Goal: Information Seeking & Learning: Learn about a topic

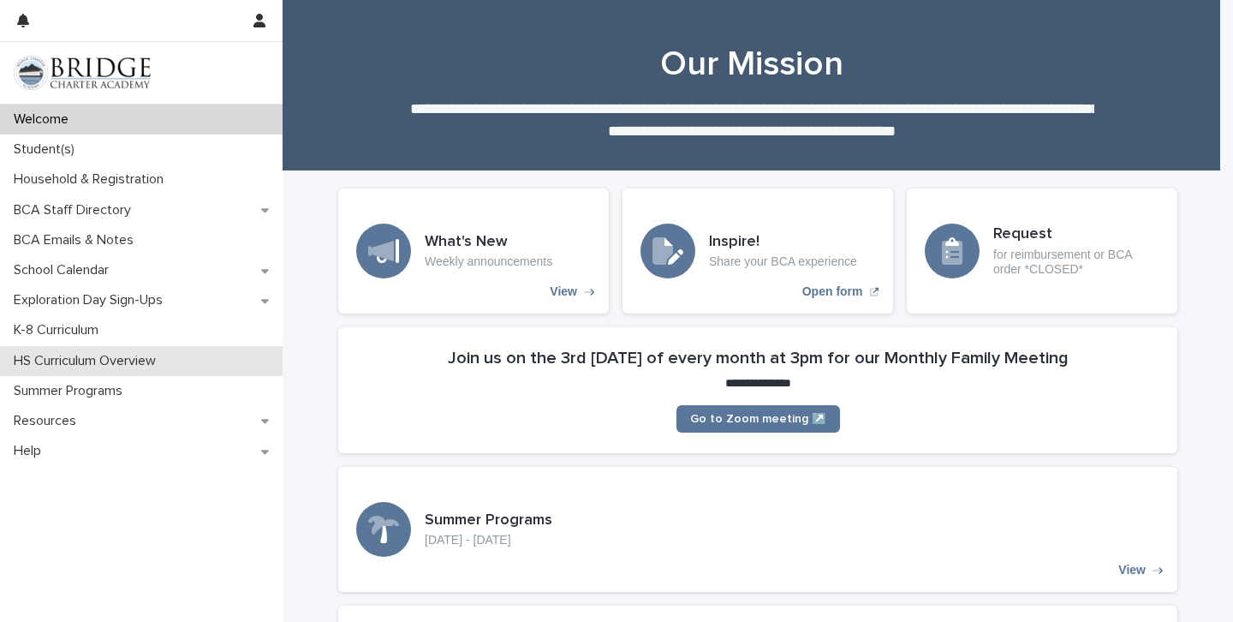
click at [108, 356] on p "HS Curriculum Overview" at bounding box center [88, 361] width 163 height 16
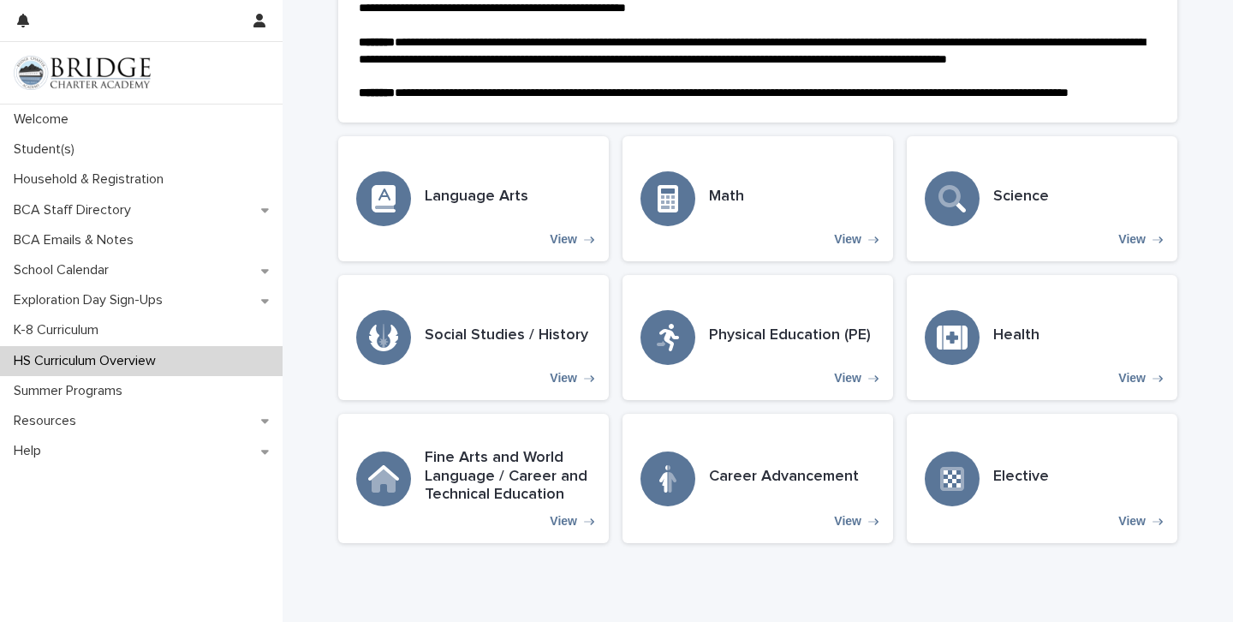
scroll to position [384, 0]
click at [549, 374] on div "Social Studies / History View" at bounding box center [473, 336] width 271 height 125
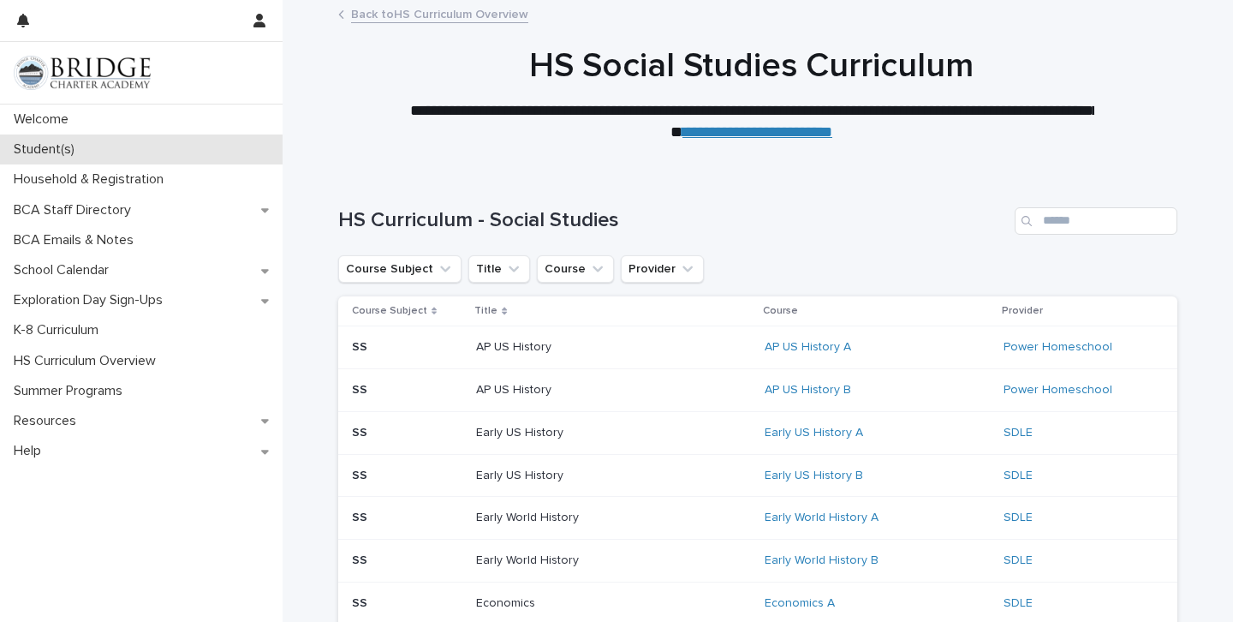
click at [134, 137] on div "Student(s)" at bounding box center [141, 149] width 283 height 30
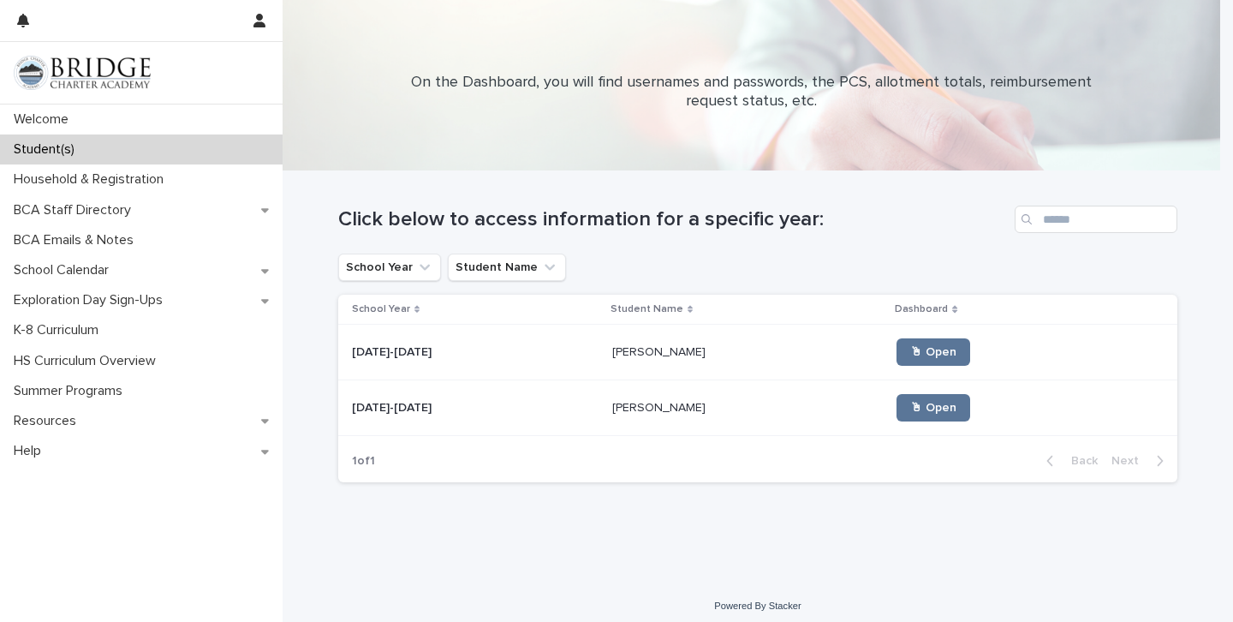
click at [543, 355] on p at bounding box center [475, 352] width 247 height 15
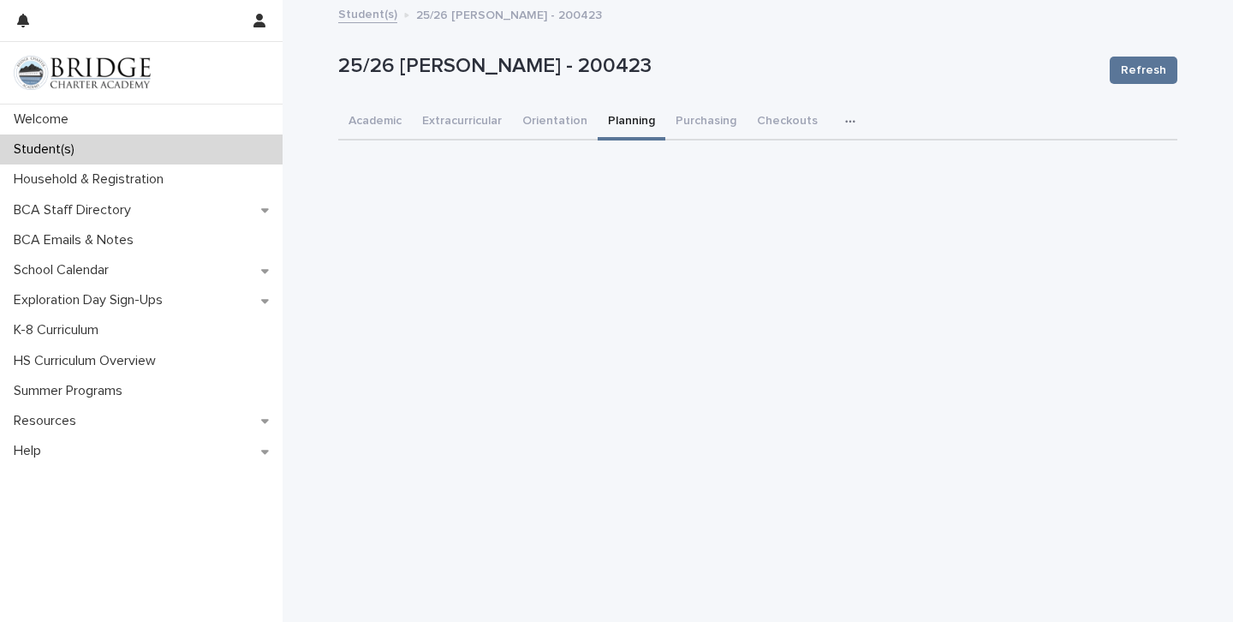
click at [614, 122] on button "Planning" at bounding box center [632, 122] width 68 height 36
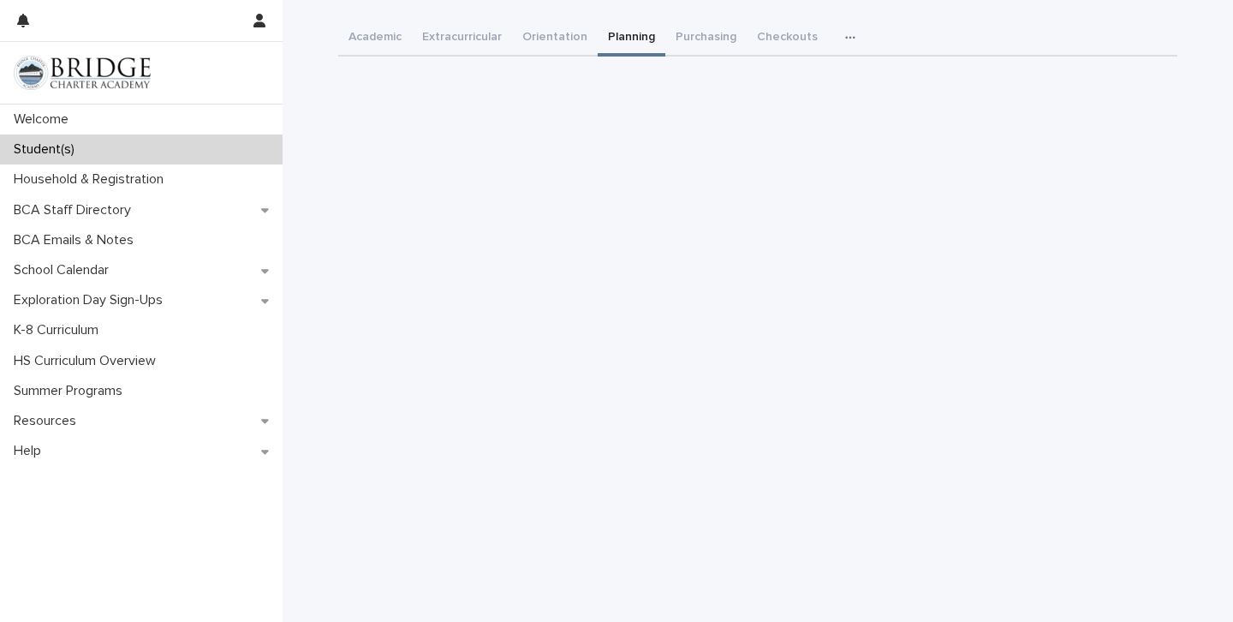
scroll to position [86, 0]
click at [117, 360] on p "HS Curriculum Overview" at bounding box center [88, 361] width 163 height 16
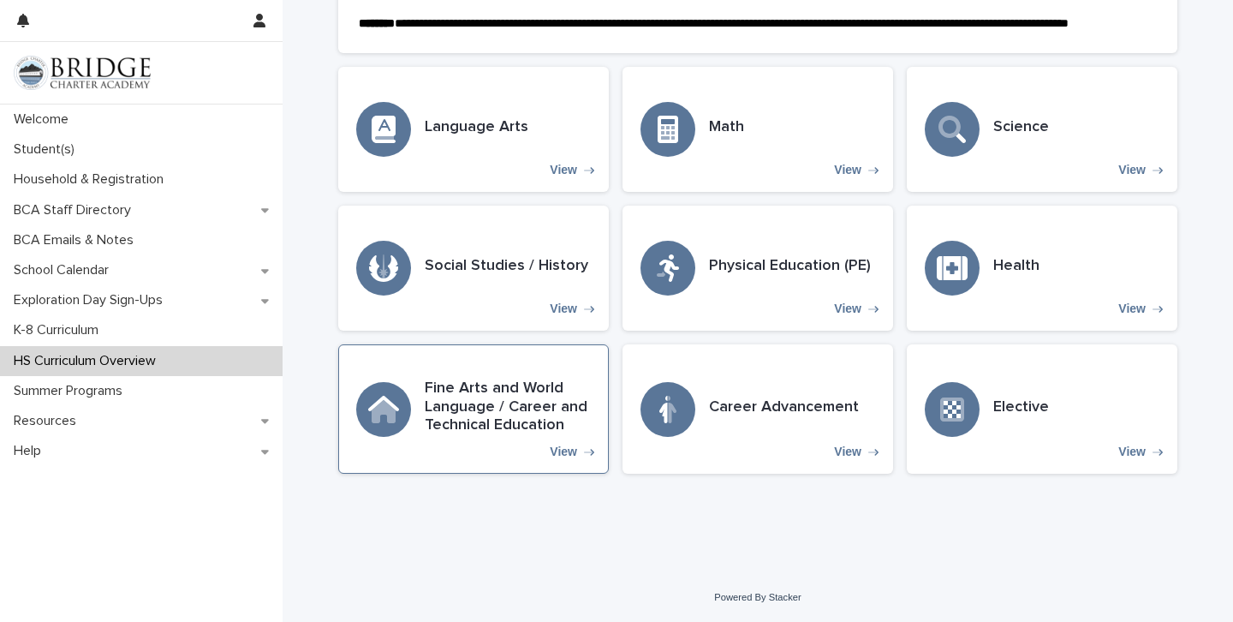
scroll to position [471, 0]
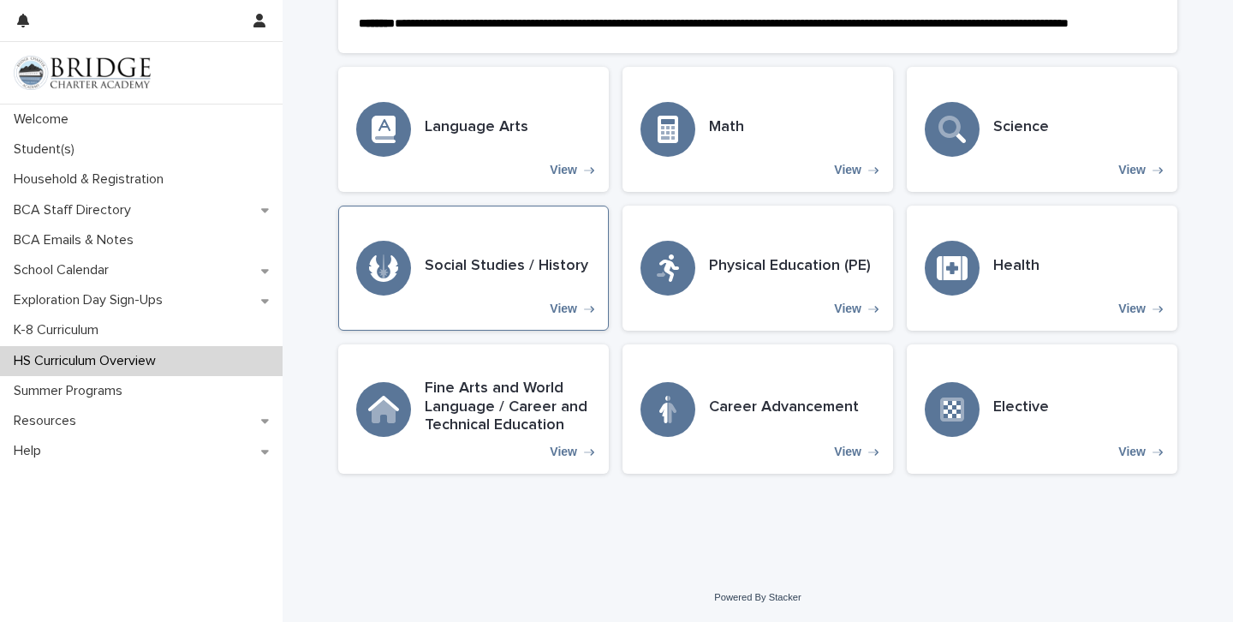
click at [476, 270] on h3 "Social Studies / History" at bounding box center [507, 266] width 164 height 19
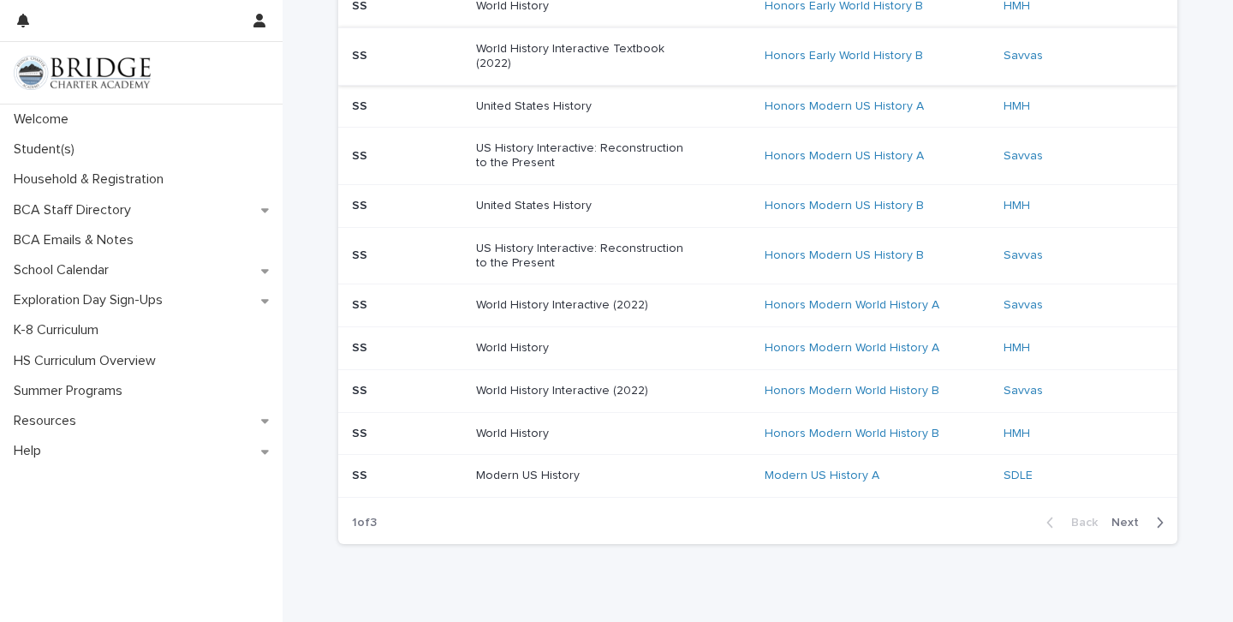
scroll to position [1166, 0]
click at [1130, 515] on span "Next" at bounding box center [1130, 521] width 38 height 12
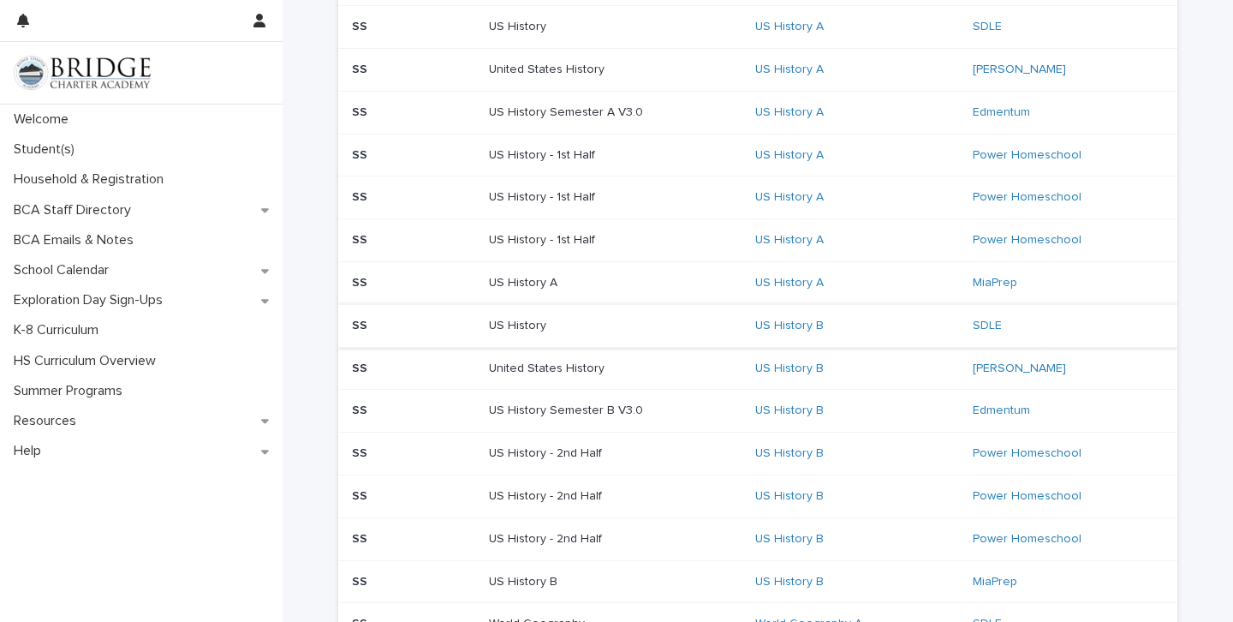
scroll to position [946, 0]
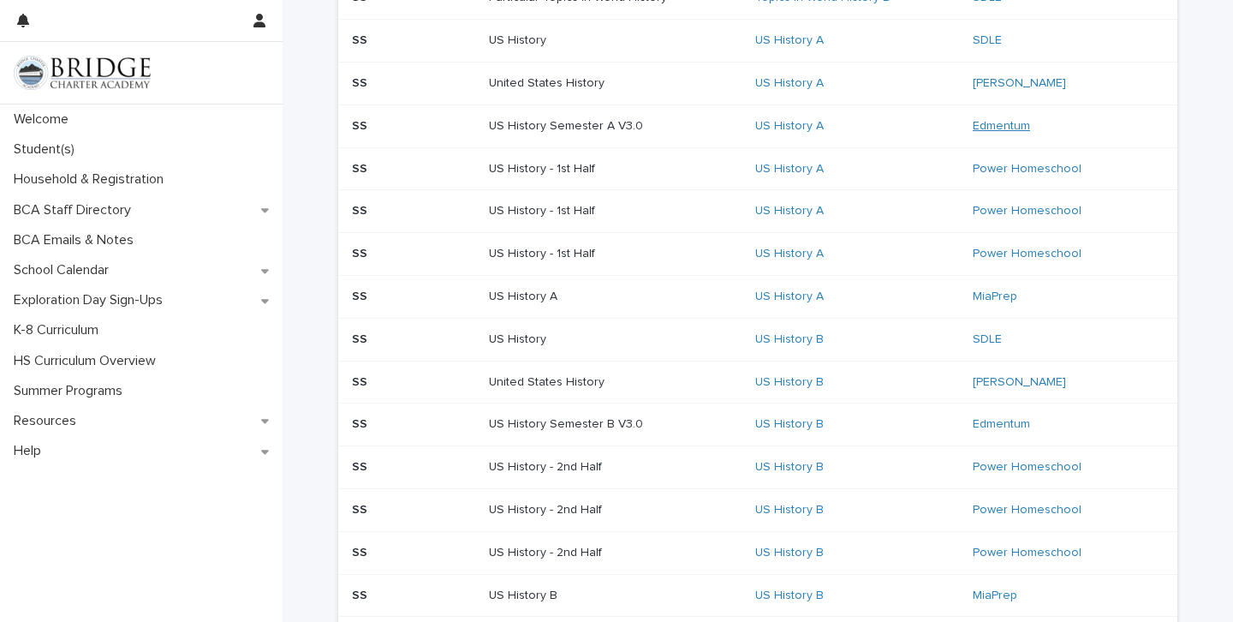
click at [990, 119] on link "Edmentum" at bounding box center [1001, 126] width 57 height 15
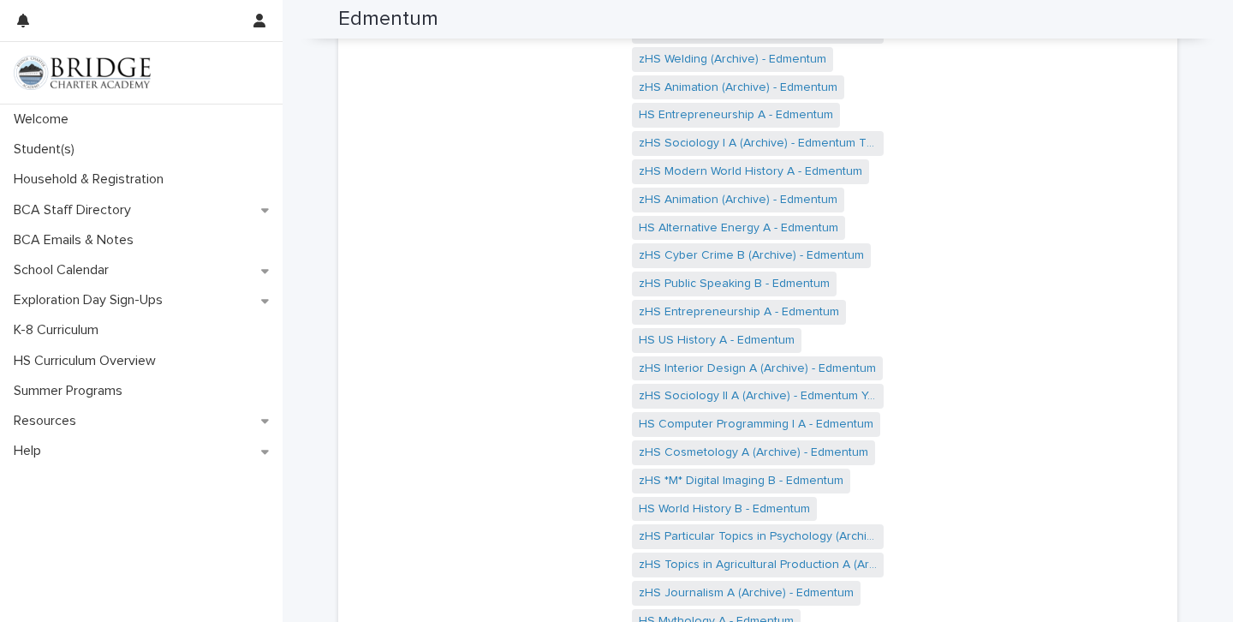
scroll to position [1825, 0]
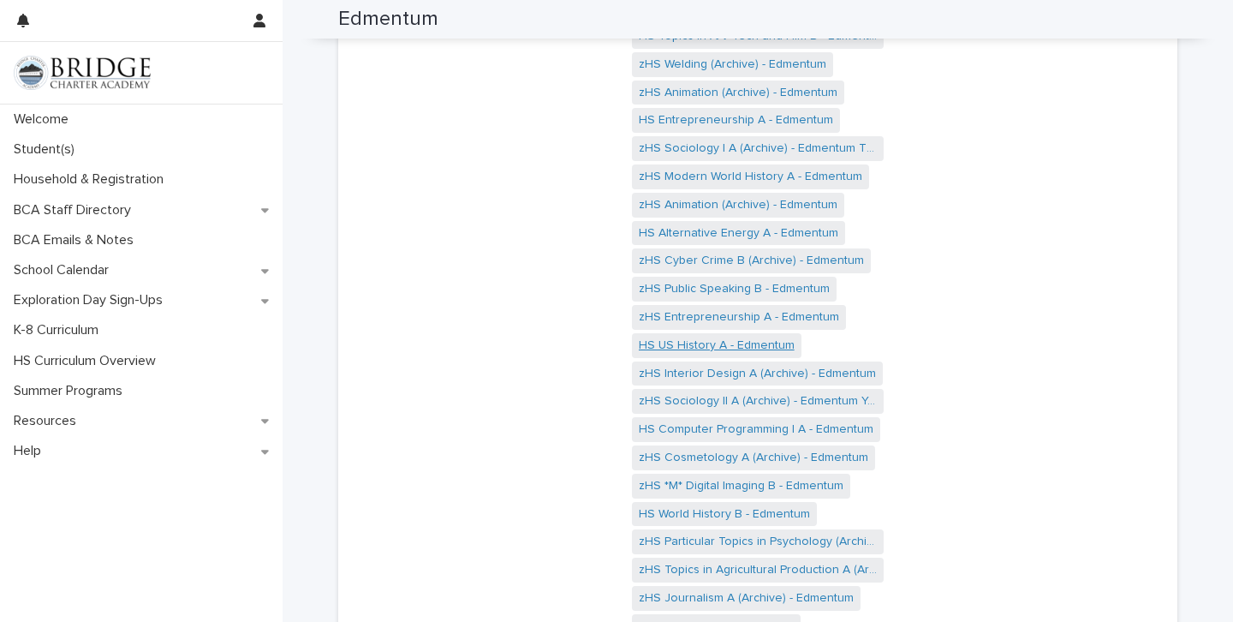
click at [742, 336] on link "HS US History A - Edmentum" at bounding box center [717, 345] width 156 height 18
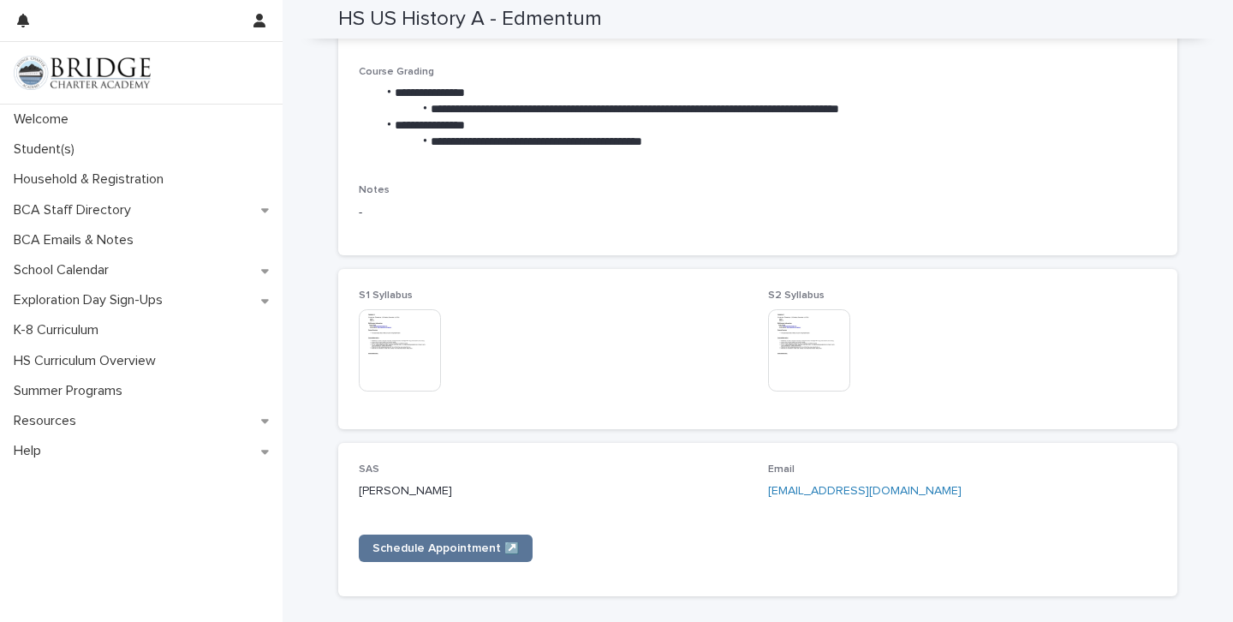
scroll to position [622, 0]
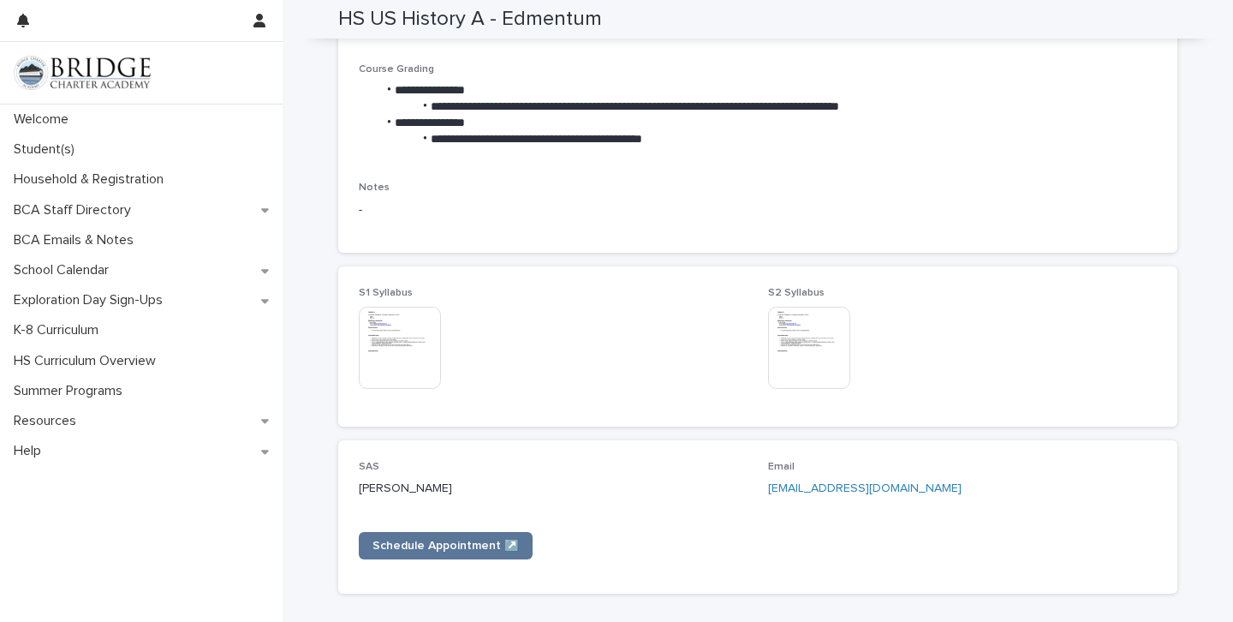
click at [402, 328] on img at bounding box center [400, 347] width 82 height 82
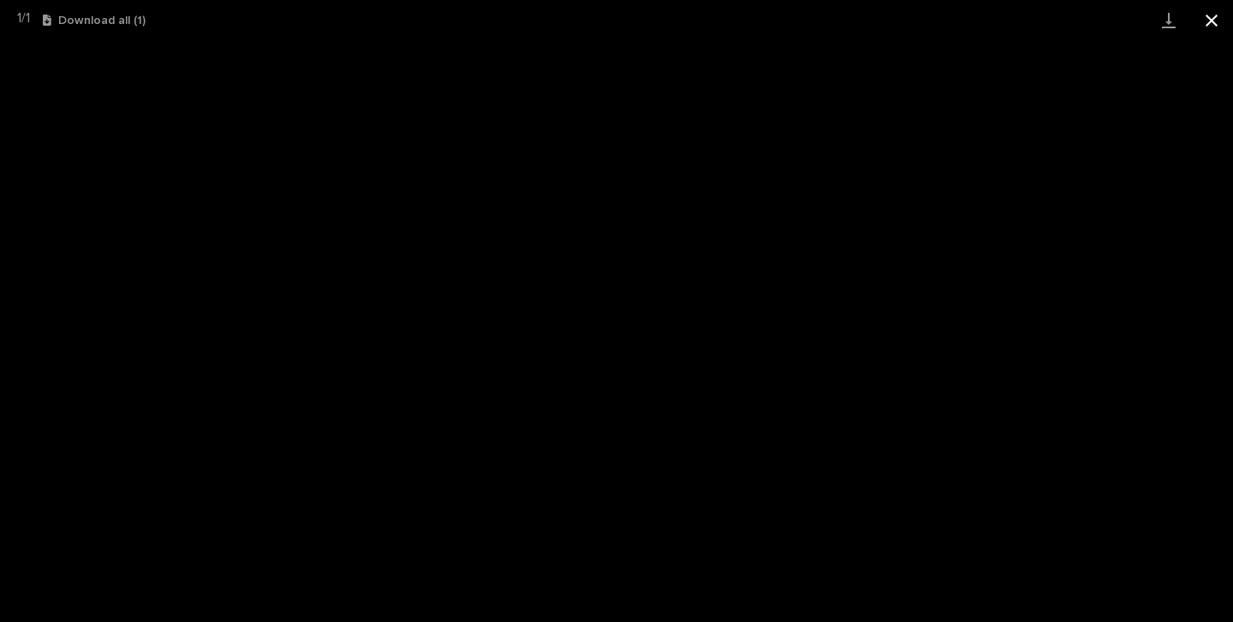
click at [1210, 15] on button "Close gallery" at bounding box center [1211, 20] width 43 height 40
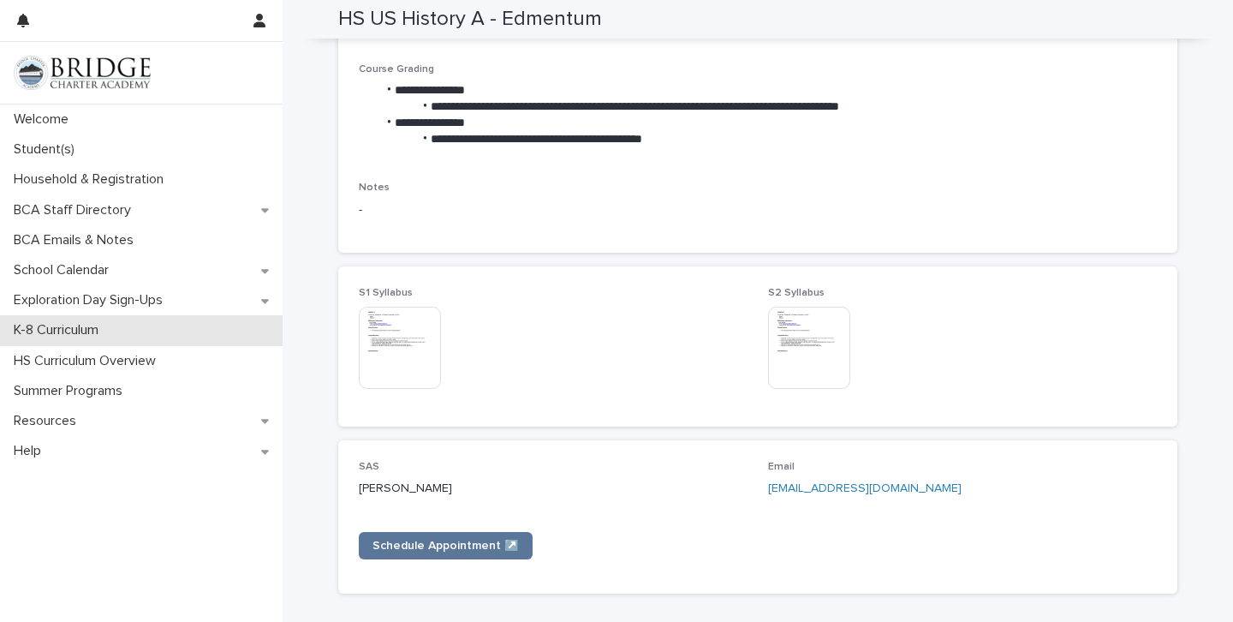
click at [78, 331] on p "K-8 Curriculum" at bounding box center [59, 330] width 105 height 16
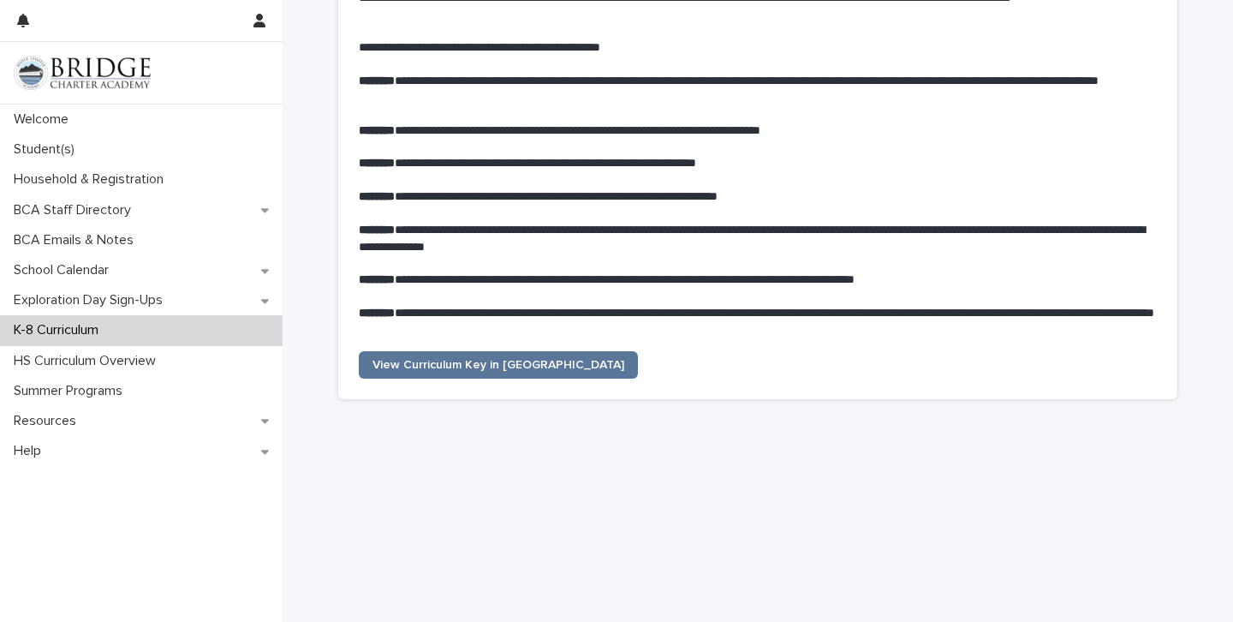
scroll to position [277, 0]
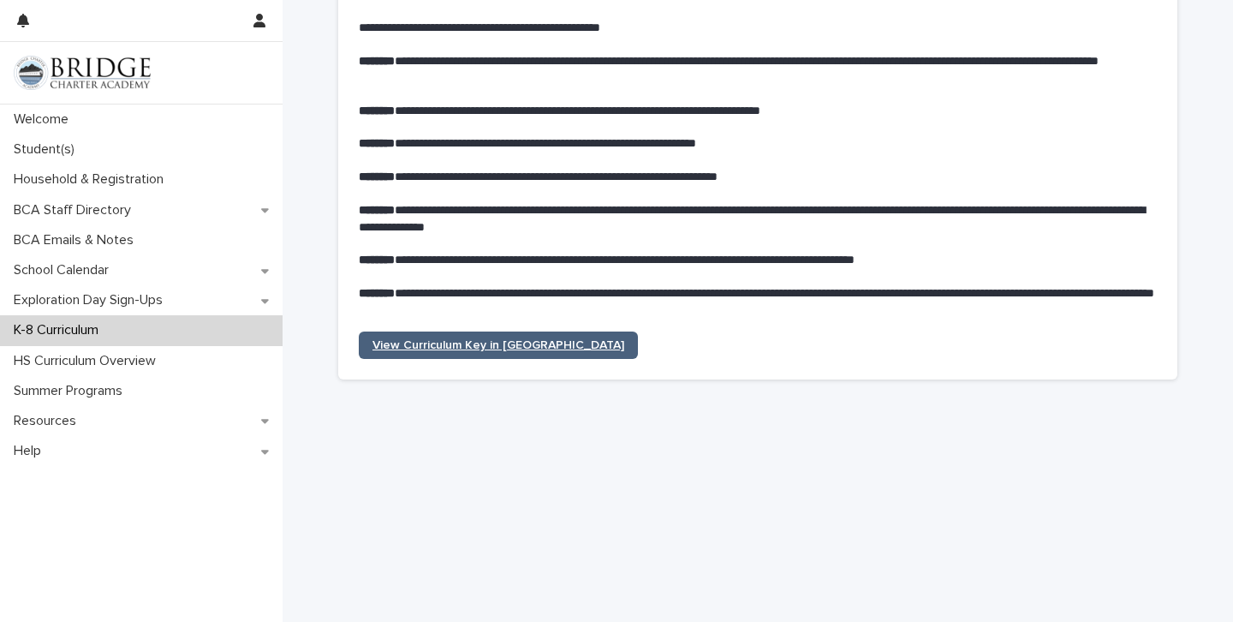
click at [509, 342] on span "View Curriculum Key in [GEOGRAPHIC_DATA]" at bounding box center [498, 345] width 252 height 12
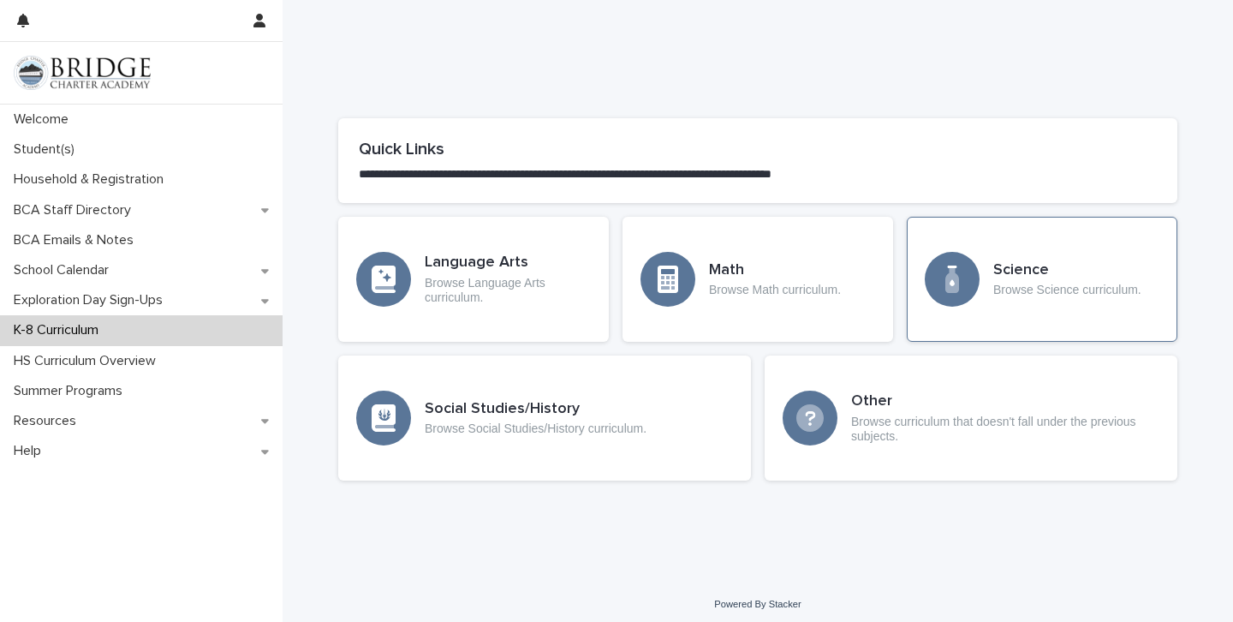
scroll to position [807, 0]
click at [580, 401] on h3 "Social Studies/History" at bounding box center [536, 410] width 222 height 19
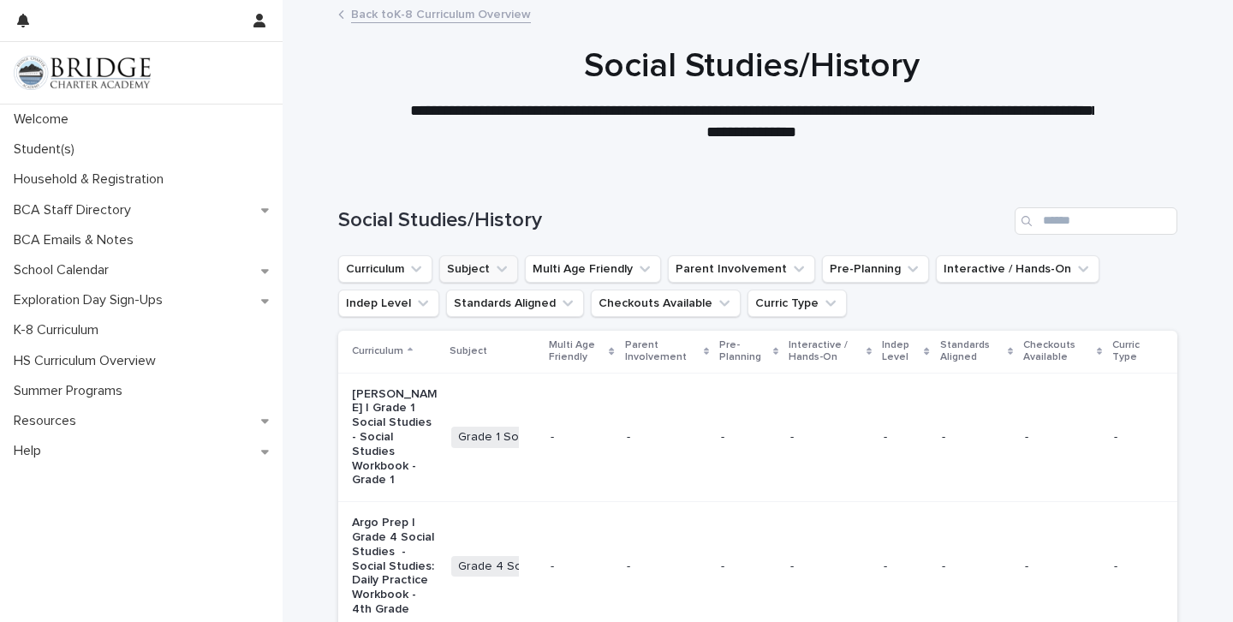
click at [493, 266] on icon "Subject" at bounding box center [501, 268] width 17 height 17
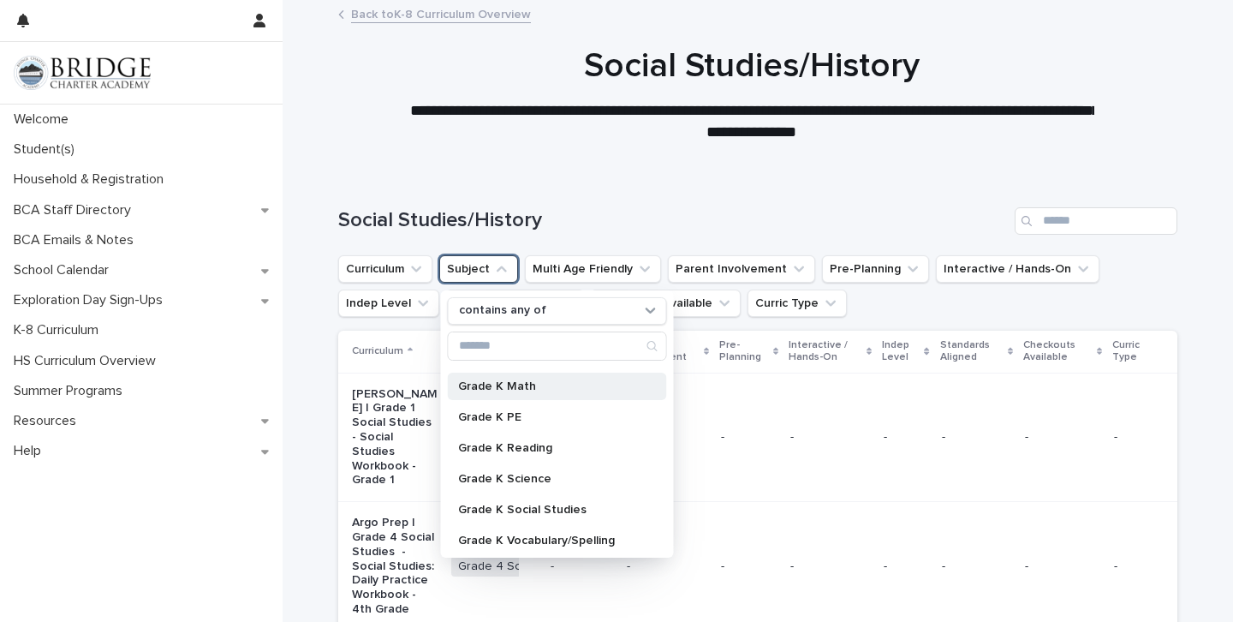
scroll to position [120, 0]
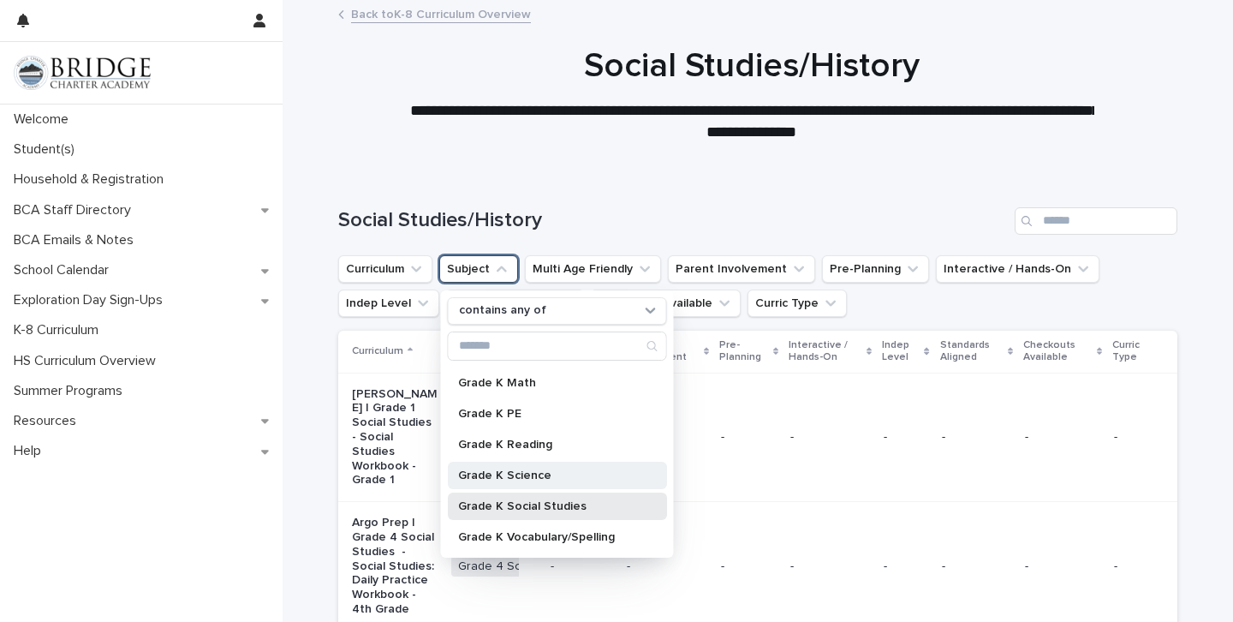
drag, startPoint x: 495, startPoint y: 504, endPoint x: 506, endPoint y: 467, distance: 38.5
click at [506, 467] on div "Grade K English Language Arts Grade K Grammar Grade K Handwriting/Typing Grade …" at bounding box center [557, 458] width 219 height 185
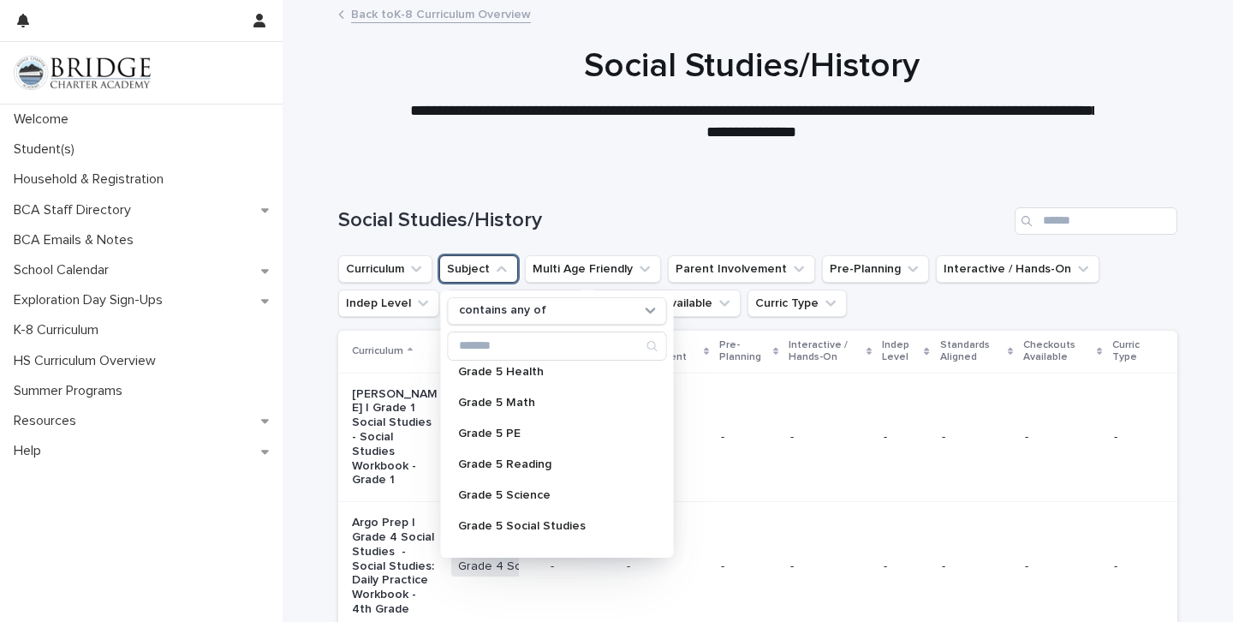
scroll to position [1766, 0]
click at [544, 521] on p "Grade 5 Social Studies" at bounding box center [548, 524] width 181 height 12
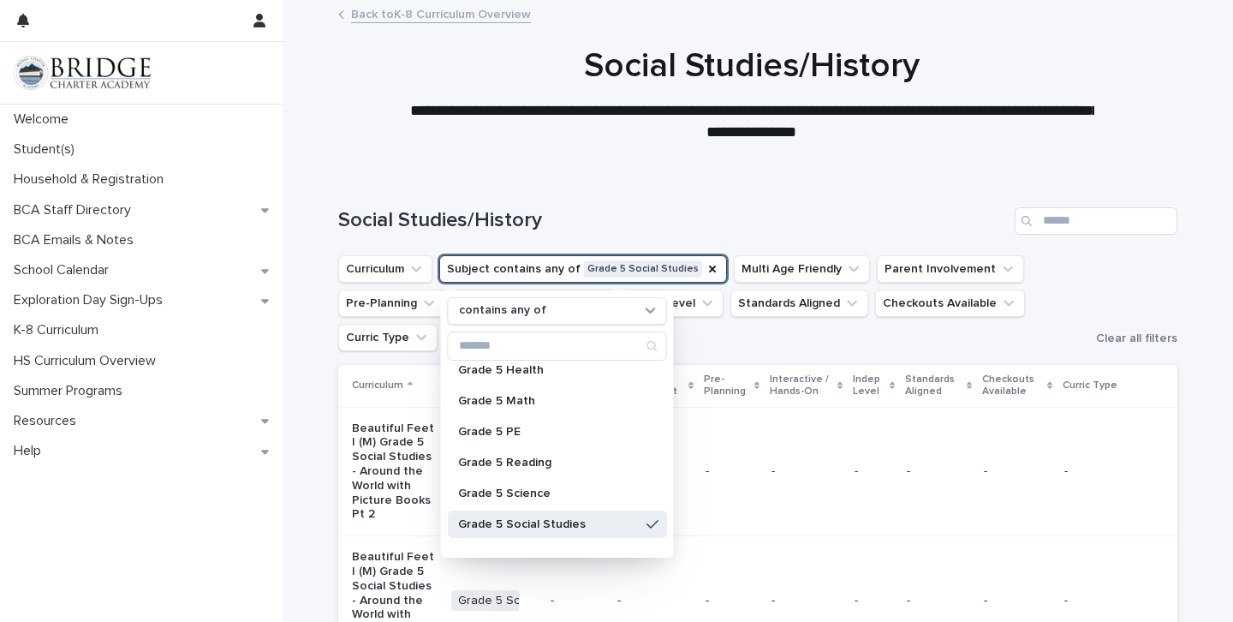
click at [764, 509] on td "-" at bounding box center [805, 471] width 83 height 129
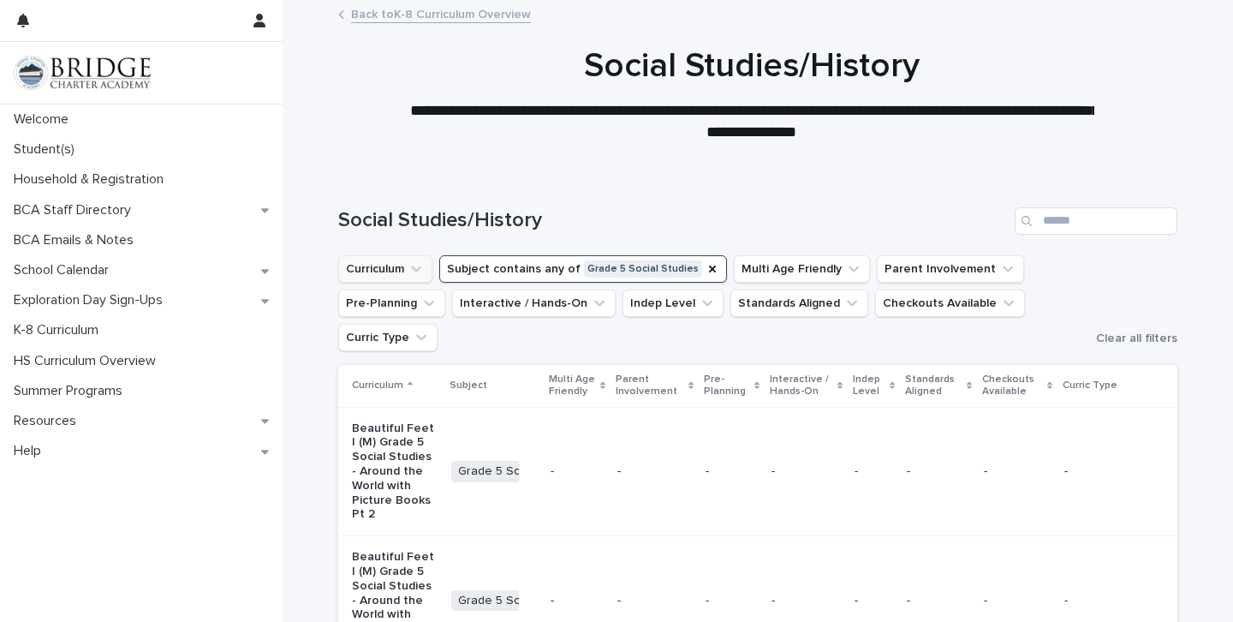
click at [408, 271] on icon "Curriculum" at bounding box center [416, 268] width 17 height 17
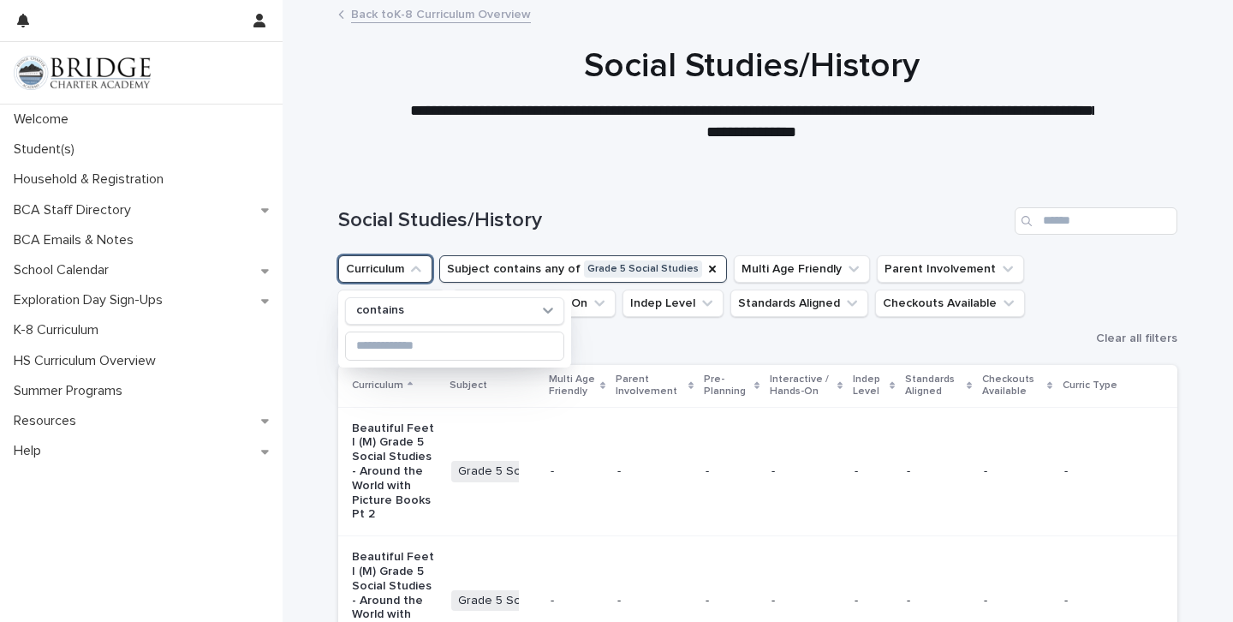
click at [399, 241] on div "Social Studies/History" at bounding box center [757, 214] width 839 height 82
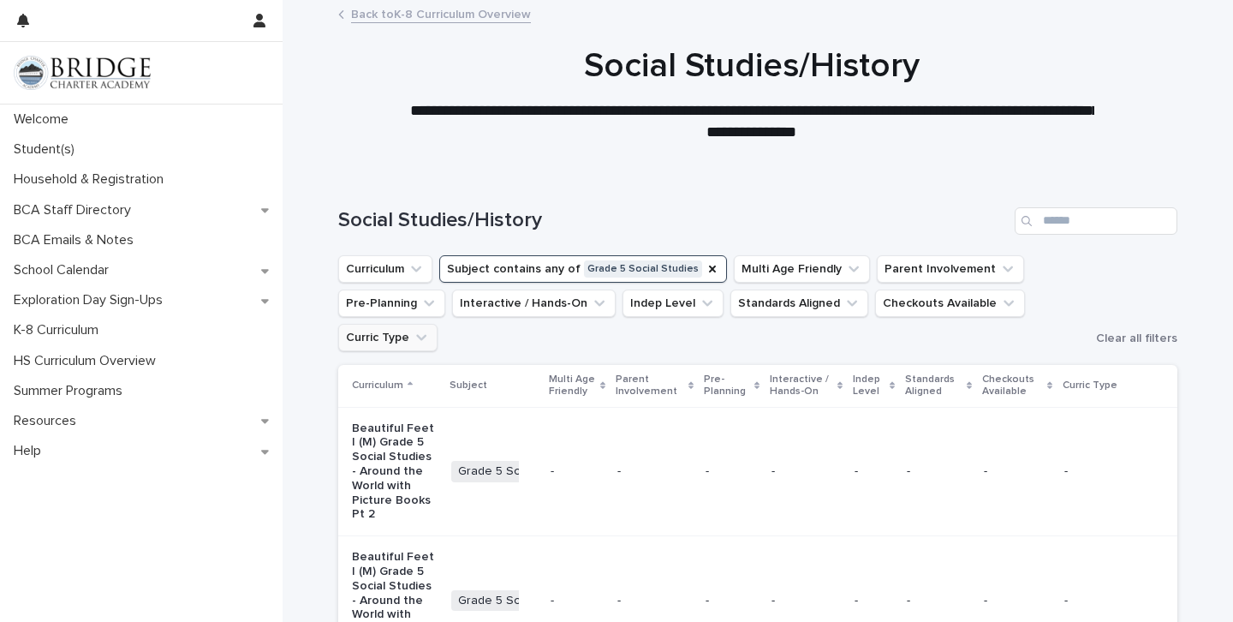
click at [378, 332] on button "Curric Type" at bounding box center [387, 337] width 99 height 27
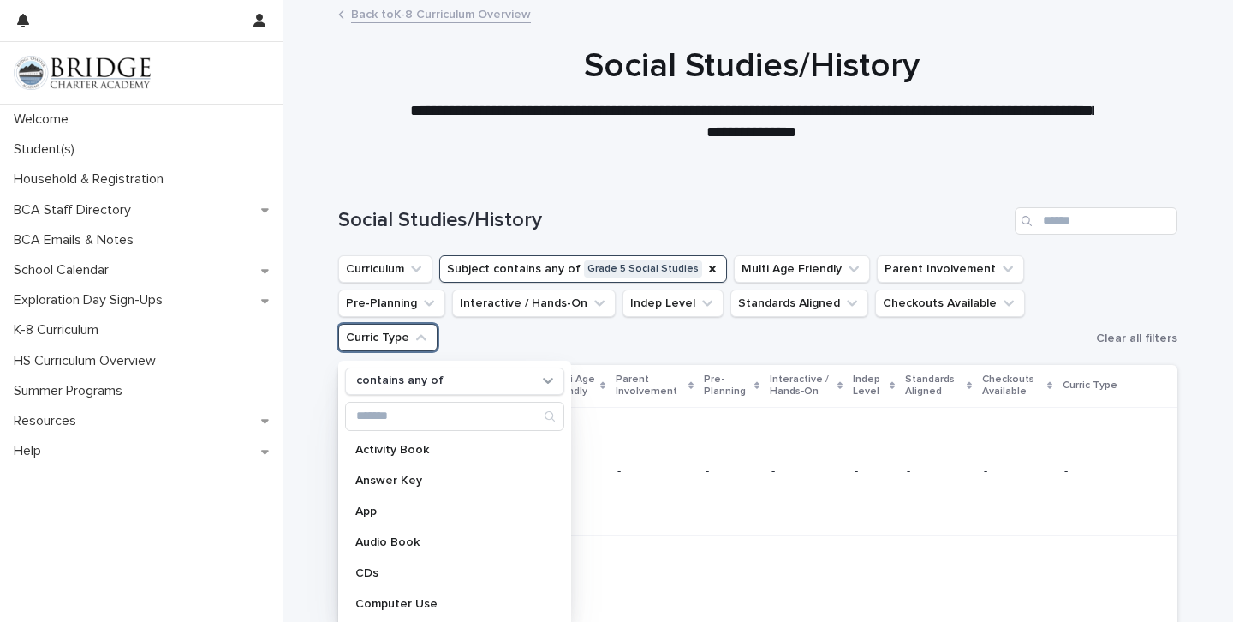
click at [564, 105] on p "**********" at bounding box center [751, 121] width 685 height 43
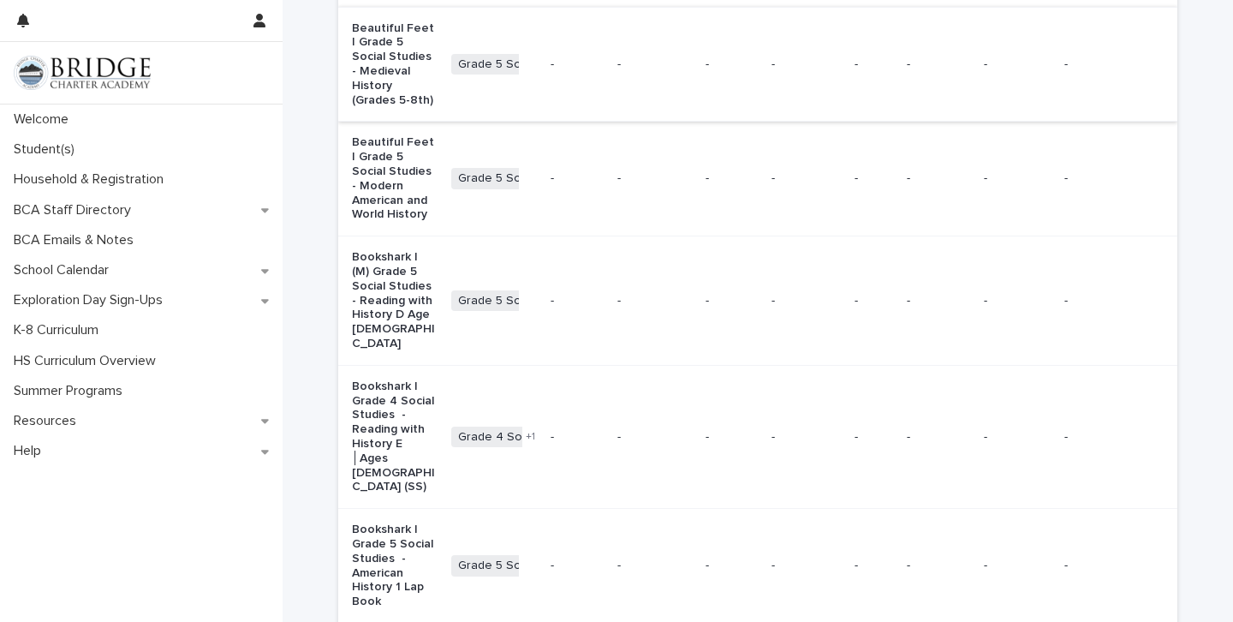
scroll to position [931, 0]
